Goal: Information Seeking & Learning: Learn about a topic

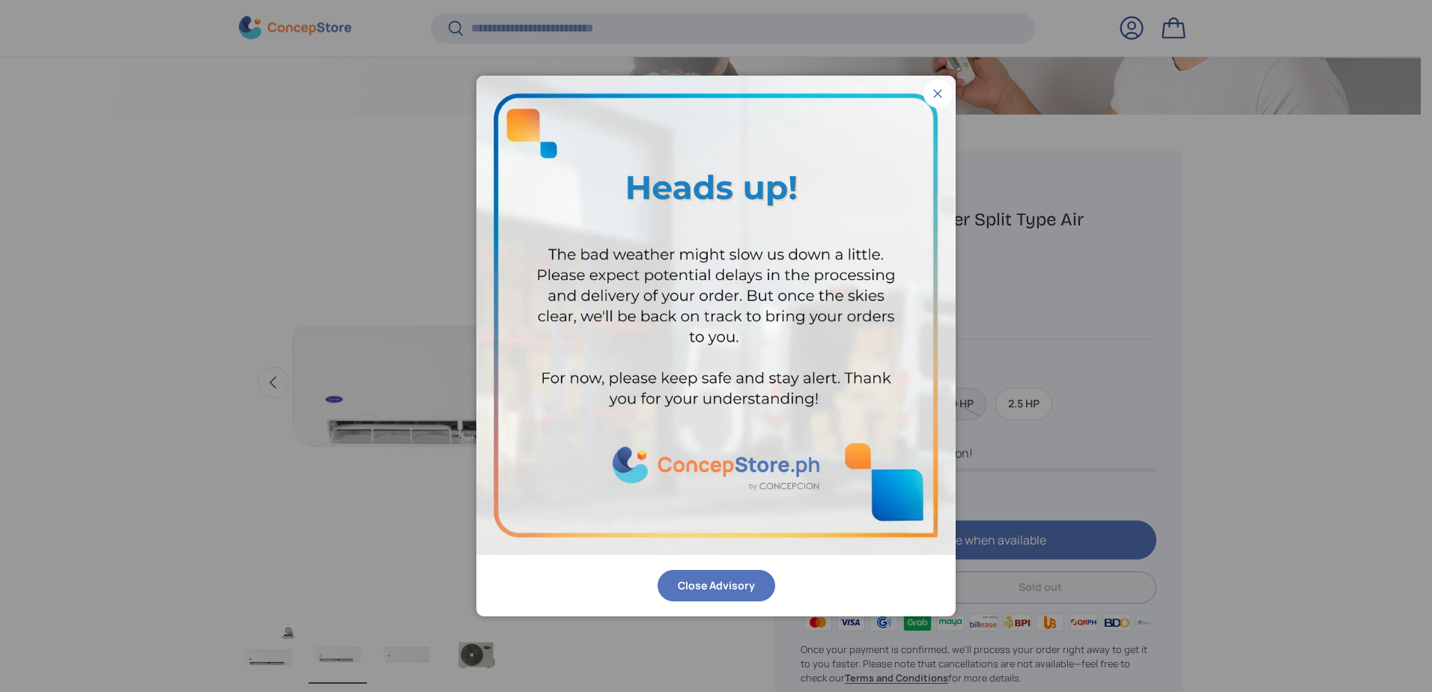
click at [934, 94] on button "Close" at bounding box center [937, 93] width 28 height 28
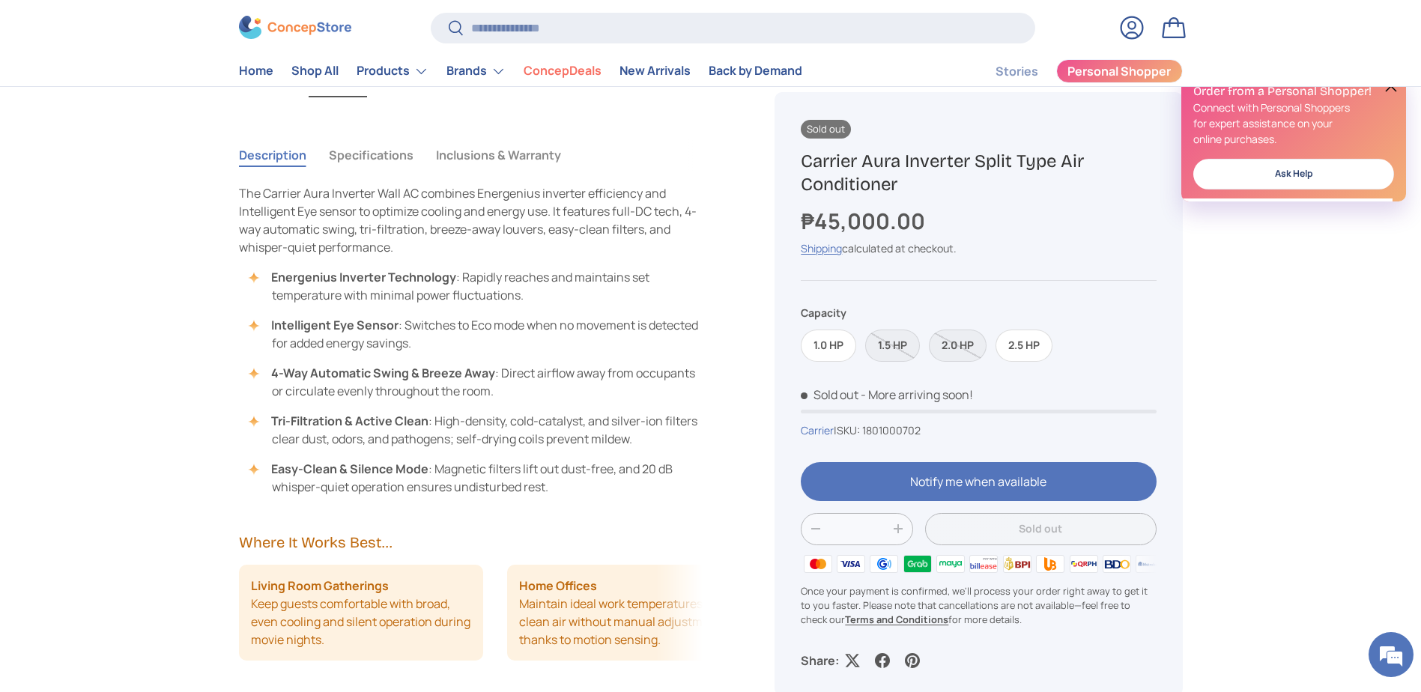
scroll to position [1016, 0]
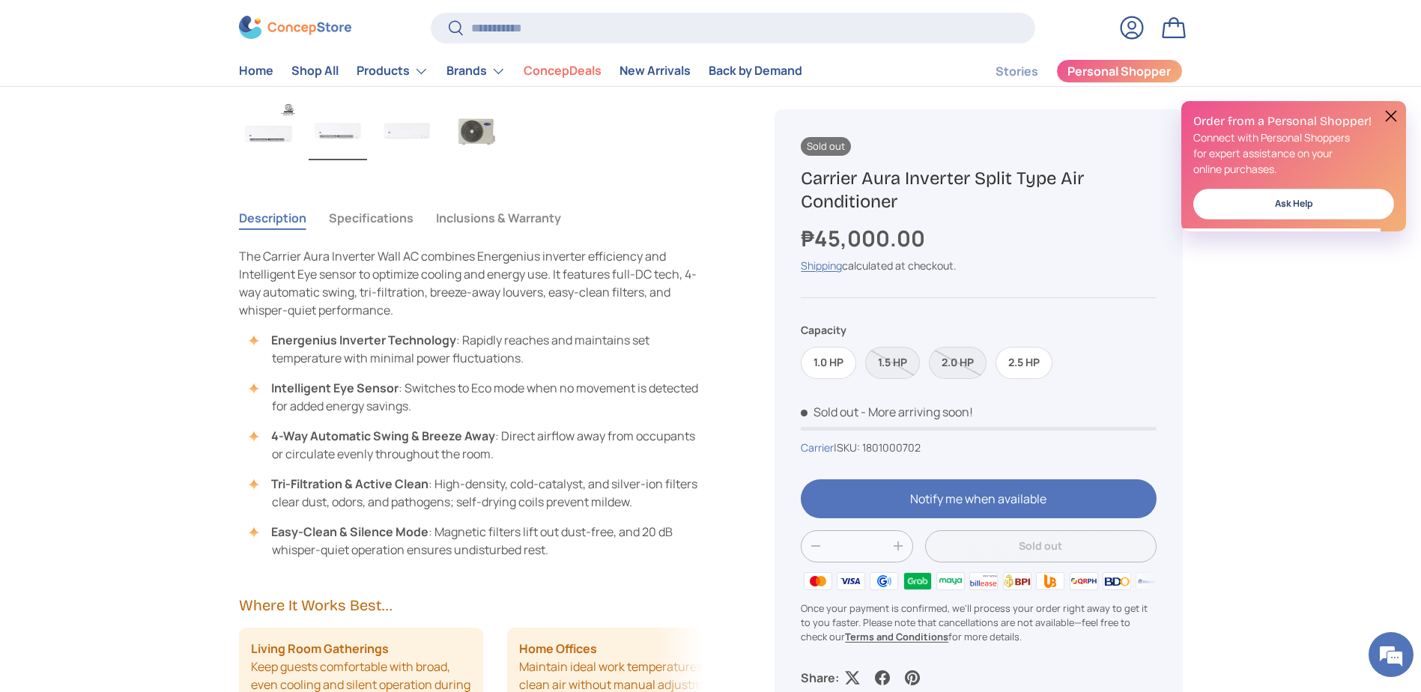
click at [355, 211] on button "Specifications" at bounding box center [371, 218] width 85 height 34
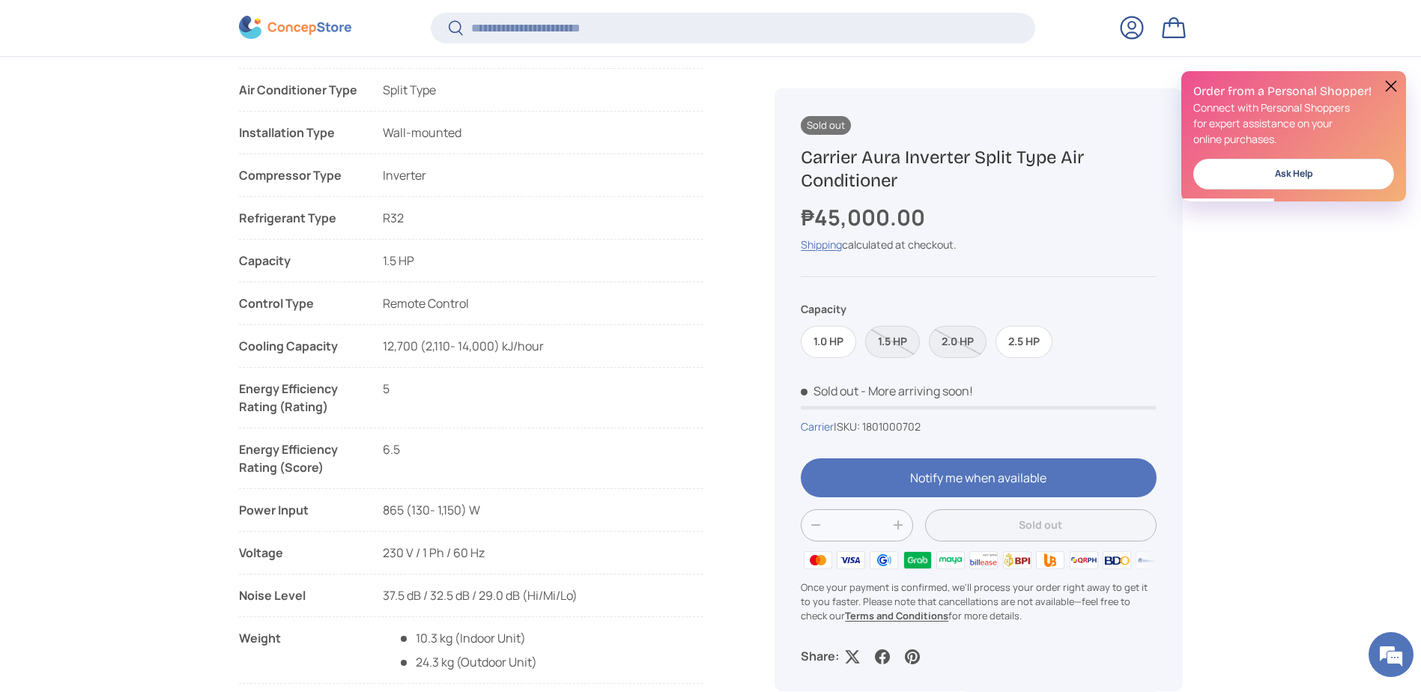
scroll to position [1911, 0]
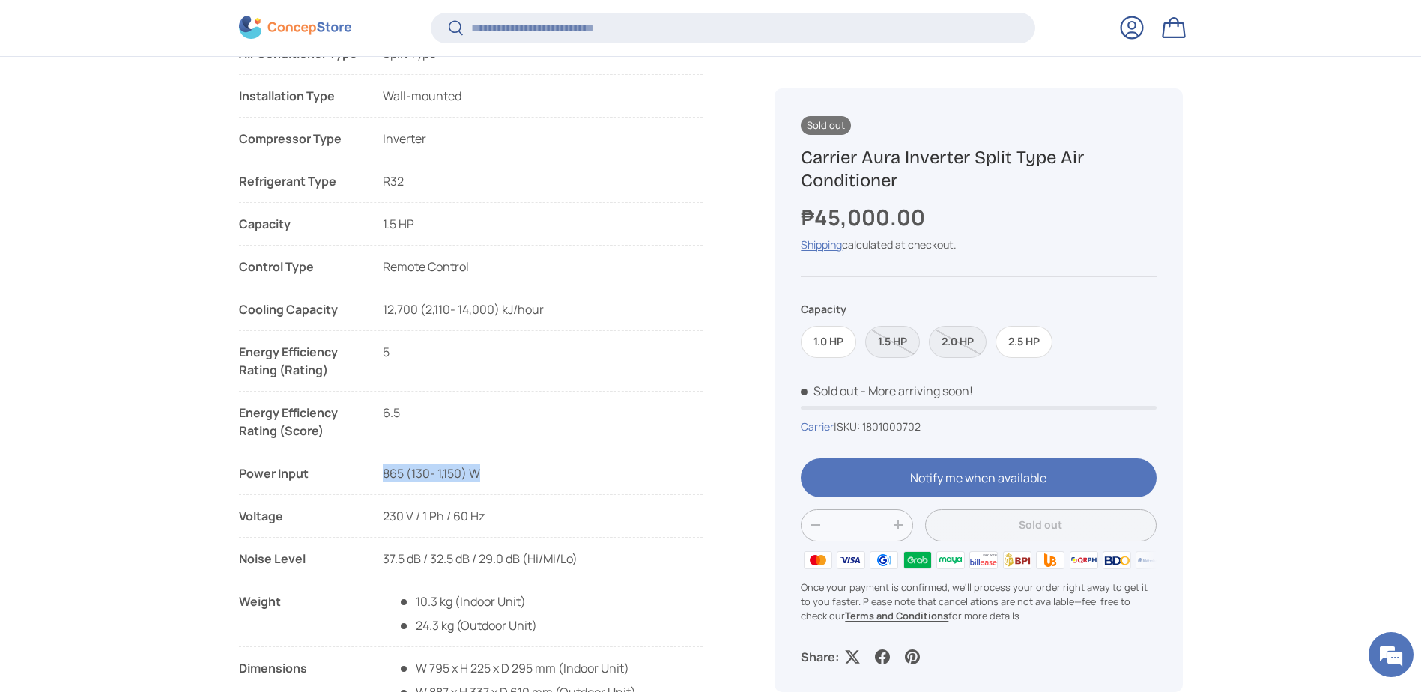
drag, startPoint x: 381, startPoint y: 477, endPoint x: 480, endPoint y: 473, distance: 99.0
click at [480, 473] on li "Power Input 1,700 (640-1,890) W 865 (130- 1,150) W 1,295 (290- 1,560) W 1,650 (…" at bounding box center [471, 479] width 464 height 31
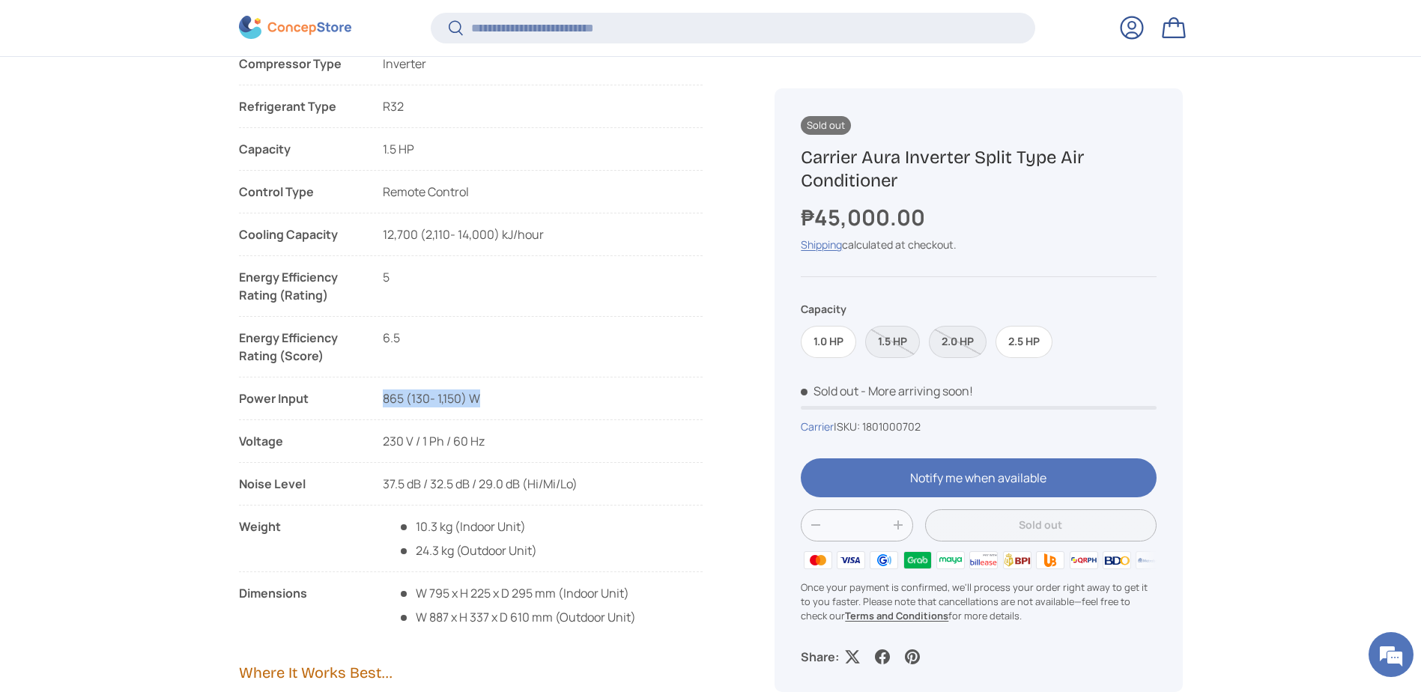
scroll to position [2061, 0]
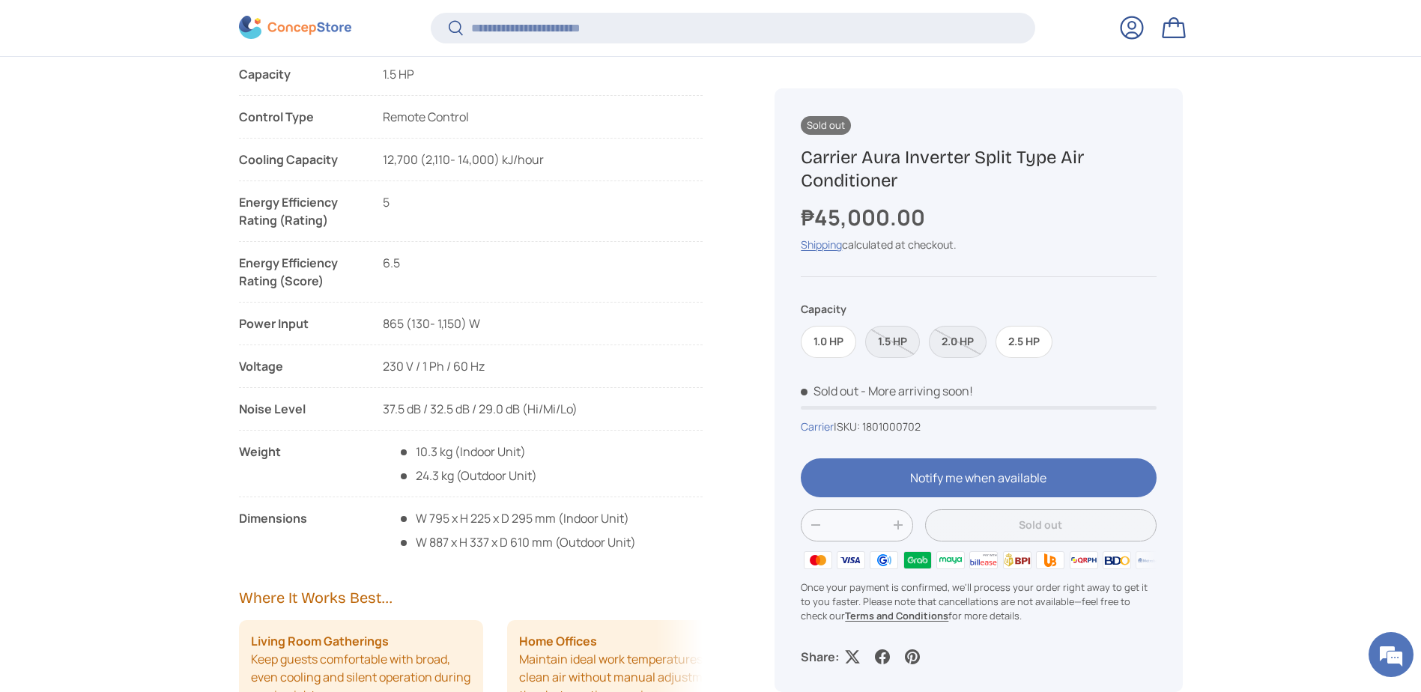
click at [219, 452] on main "Home Carrier Aura Inverter Split Type Air Conditioner CARRIER AURA INVERTER Eff…" at bounding box center [710, 593] width 1421 height 5058
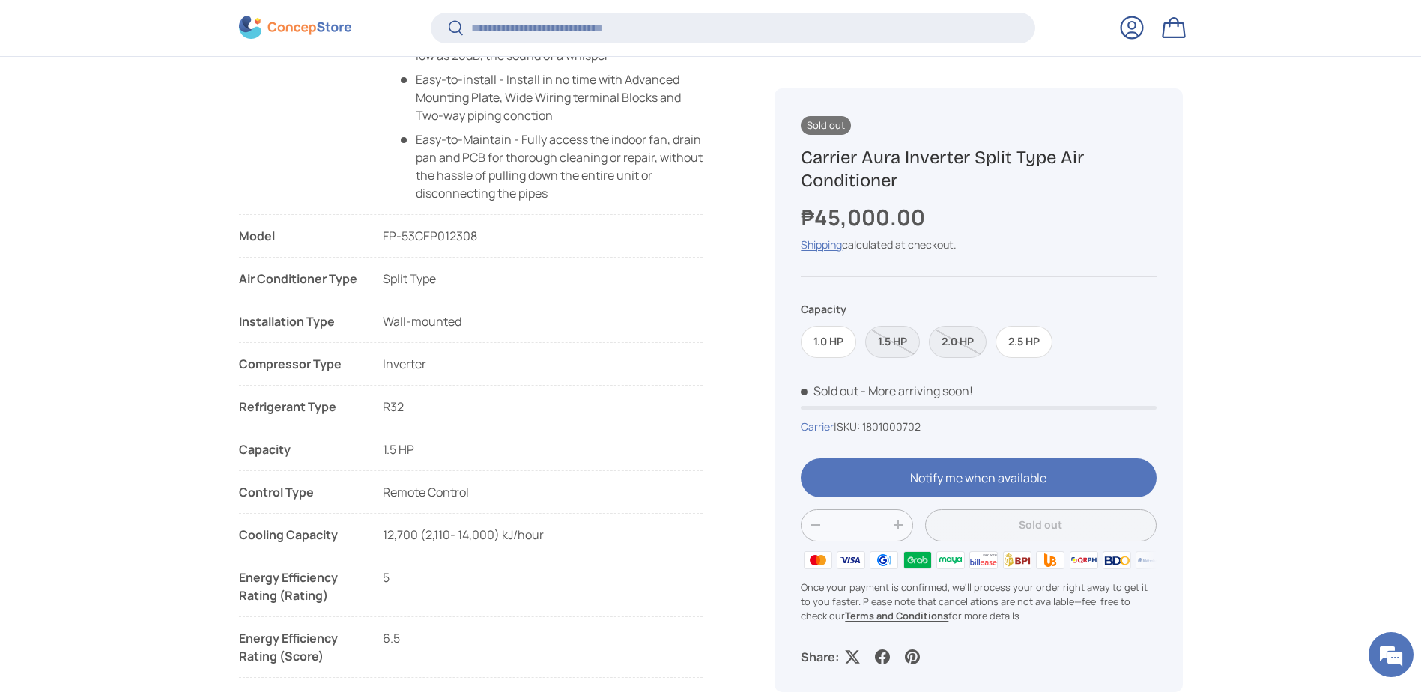
scroll to position [1687, 0]
drag, startPoint x: 528, startPoint y: 538, endPoint x: 544, endPoint y: 528, distance: 18.5
click at [544, 528] on li "Cooling Capacity 12,700 (2,110- 14,000) kJ/hour" at bounding box center [471, 534] width 464 height 18
click at [542, 531] on li "Cooling Capacity 12,700 (2,110- 14,000) kJ/hour" at bounding box center [471, 534] width 464 height 18
click at [542, 530] on li "Cooling Capacity 12,700 (2,110- 14,000) kJ/hour" at bounding box center [471, 534] width 464 height 18
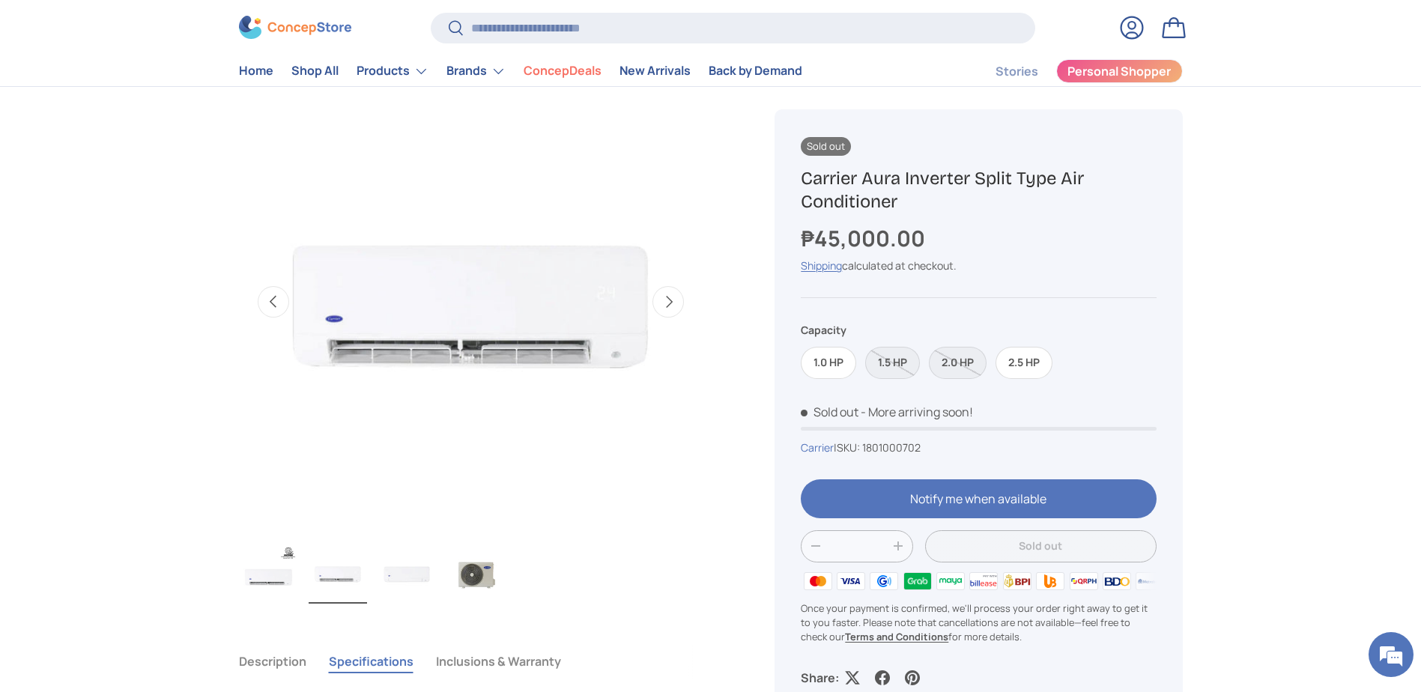
scroll to position [566, 0]
